Goal: Task Accomplishment & Management: Use online tool/utility

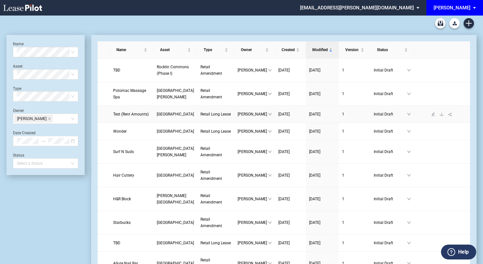
click at [122, 116] on span "Test (Rent Amounts)" at bounding box center [131, 114] width 36 height 5
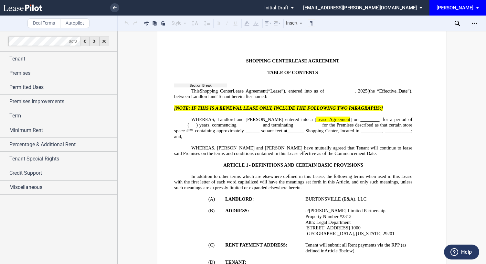
scroll to position [32, 0]
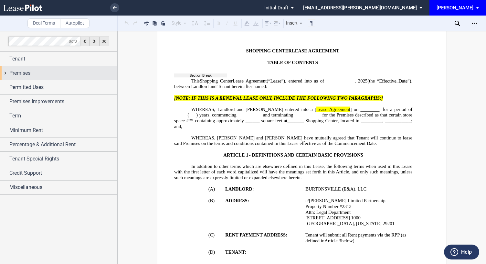
click at [16, 73] on span "Premises" at bounding box center [19, 73] width 21 height 8
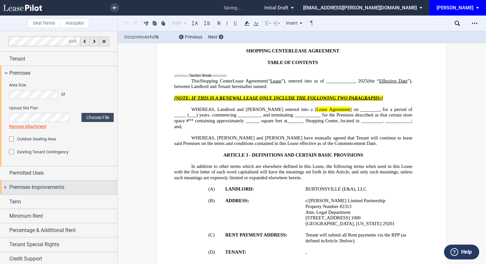
scroll to position [226, 0]
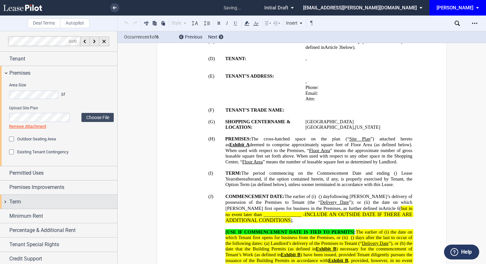
click at [22, 202] on div "Term" at bounding box center [63, 202] width 108 height 8
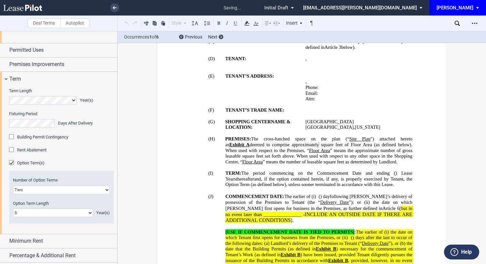
scroll to position [129, 0]
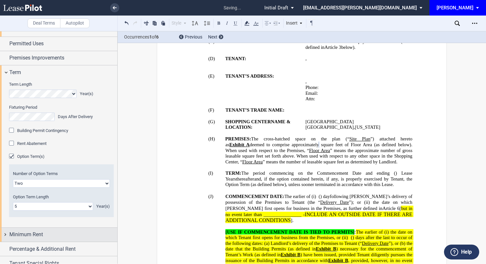
click at [48, 233] on div "Minimum Rent" at bounding box center [63, 235] width 108 height 8
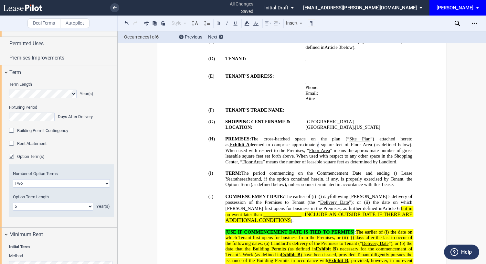
scroll to position [226, 0]
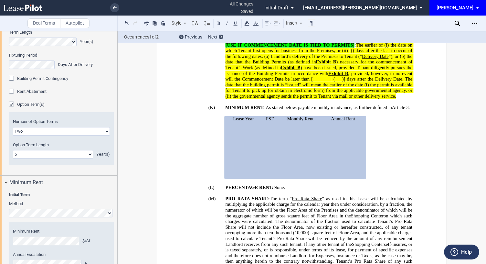
scroll to position [285, 0]
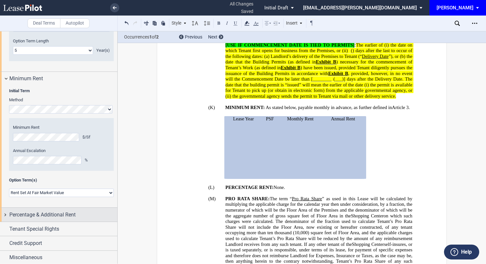
click at [24, 214] on span "Percentage & Additional Rent" at bounding box center [42, 215] width 66 height 8
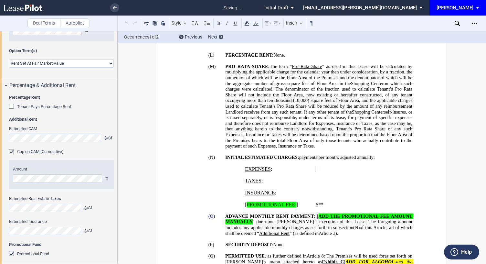
scroll to position [563, 0]
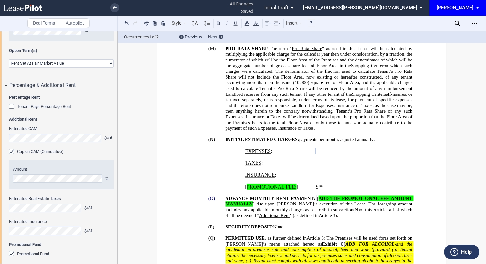
click at [10, 151] on div "Cap on CAM (Cumulative)" at bounding box center [12, 152] width 6 height 6
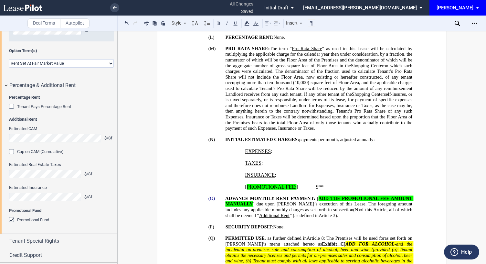
click at [10, 151] on div "Cap on CAM (Cumulative)" at bounding box center [12, 152] width 6 height 6
click at [11, 150] on div "Cap on CAM (Cumulative)" at bounding box center [12, 152] width 6 height 6
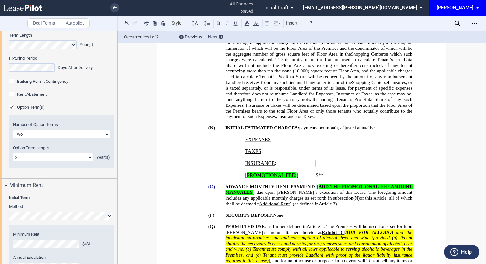
scroll to position [169, 0]
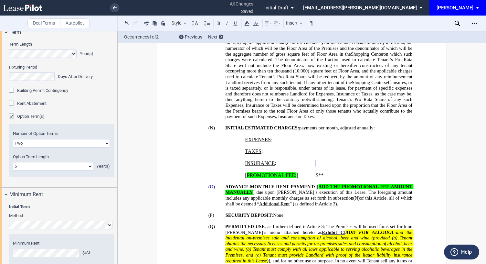
click at [45, 141] on select "One Two" at bounding box center [61, 143] width 97 height 8
select select "1"
click at [13, 139] on select "One Two" at bounding box center [61, 143] width 97 height 8
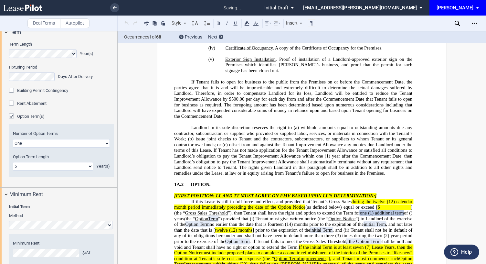
scroll to position [1638, 0]
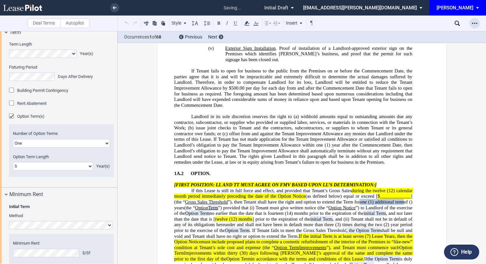
click at [478, 23] on div "Open Lease options menu" at bounding box center [475, 23] width 10 height 10
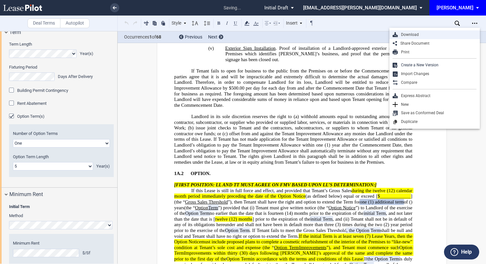
click at [418, 35] on div "Download" at bounding box center [437, 34] width 79 height 5
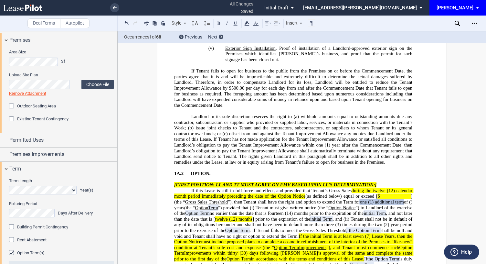
scroll to position [97, 0]
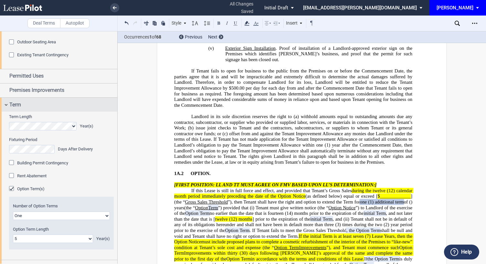
click at [14, 104] on span "Term" at bounding box center [15, 105] width 12 height 8
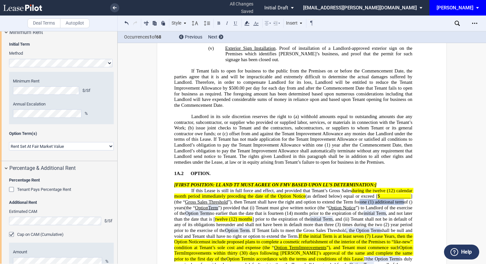
scroll to position [226, 0]
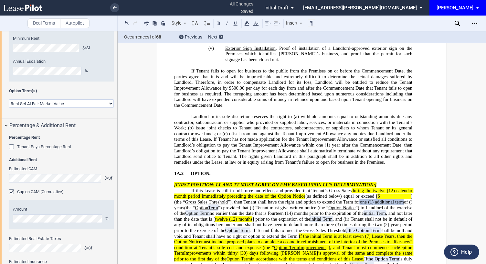
click at [10, 146] on div "Tenant Pays Percentage Rent" at bounding box center [12, 147] width 6 height 6
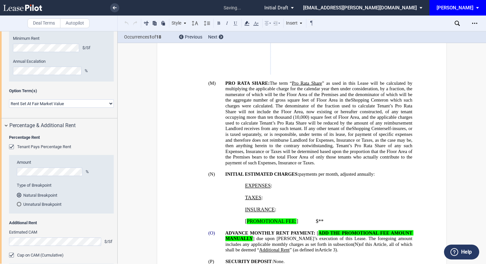
scroll to position [453, 0]
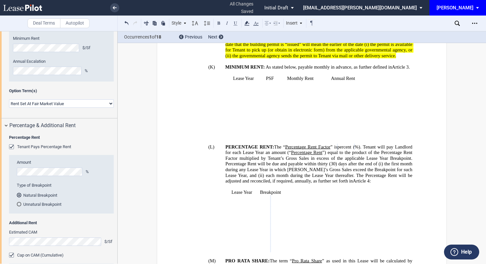
click at [351, 161] on span "the first month during any Lease Year in which Tenant’s Gross Sales exceed the …" at bounding box center [320, 169] width 188 height 17
click at [477, 21] on icon "Open Lease options menu" at bounding box center [475, 23] width 5 height 5
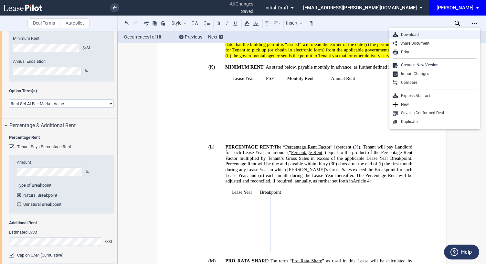
click at [417, 34] on div "Download" at bounding box center [437, 34] width 79 height 5
